Goal: Browse casually: Explore the website without a specific task or goal

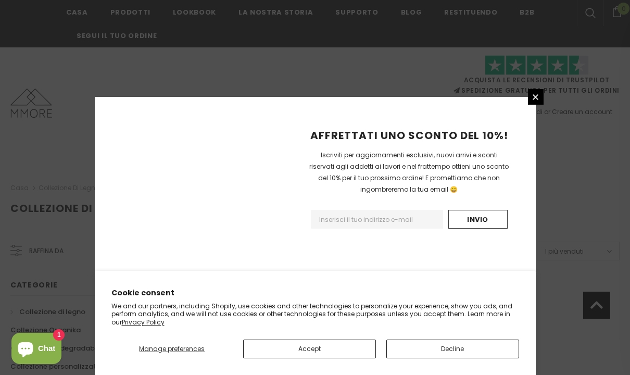
scroll to position [713, 0]
